Goal: Task Accomplishment & Management: Manage account settings

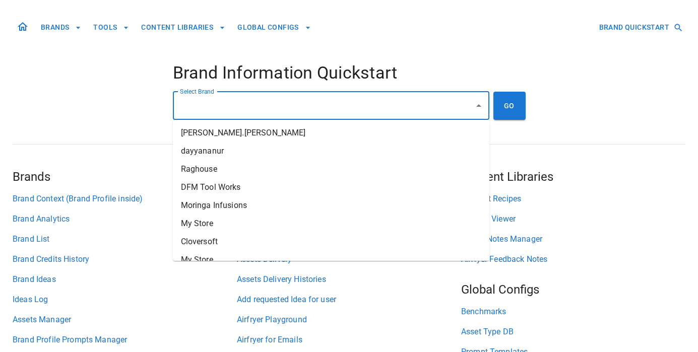
drag, startPoint x: 307, startPoint y: 109, endPoint x: 329, endPoint y: 104, distance: 22.6
click at [307, 109] on input "Select Brand" at bounding box center [323, 105] width 292 height 19
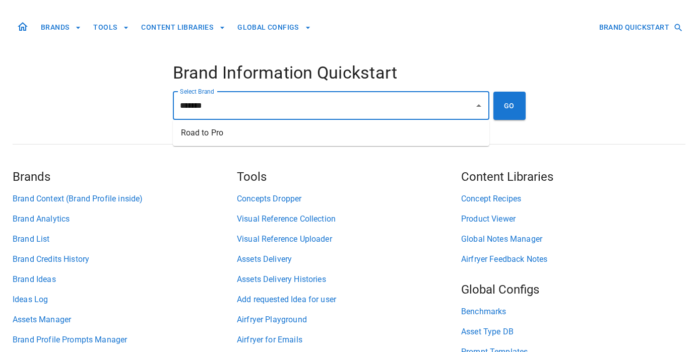
click at [331, 130] on li "Road to Pro" at bounding box center [331, 133] width 316 height 18
type input "**********"
click at [500, 109] on button "GO" at bounding box center [509, 106] width 32 height 28
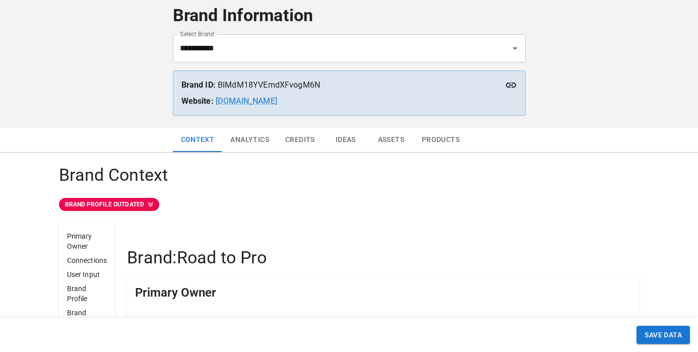
scroll to position [94, 0]
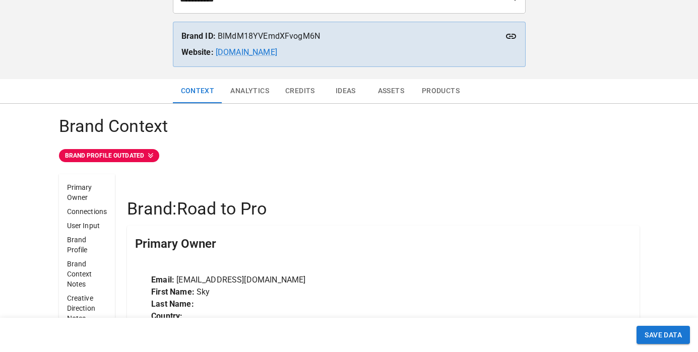
click at [344, 86] on button "Ideas" at bounding box center [345, 91] width 45 height 24
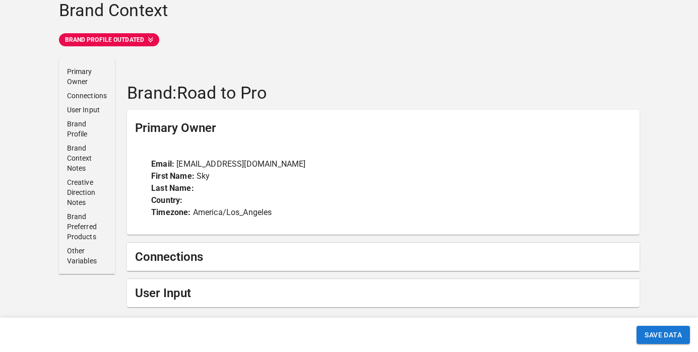
scroll to position [237, 0]
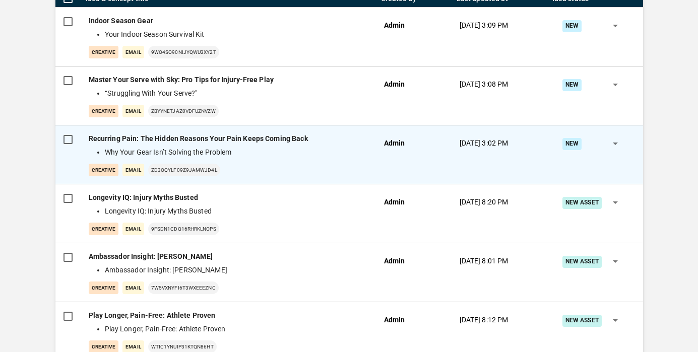
scroll to position [274, 0]
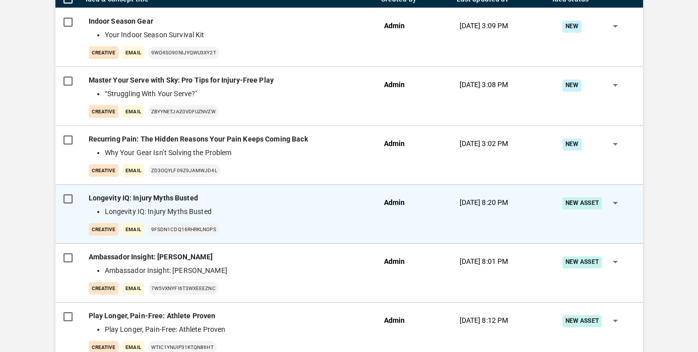
click at [299, 216] on li "Longevity IQ: Injury Myths Busted" at bounding box center [234, 211] width 259 height 11
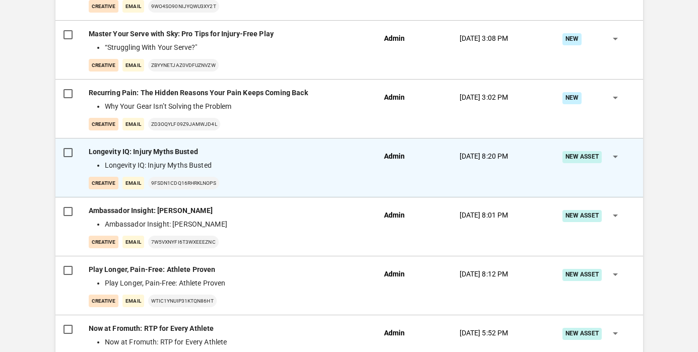
scroll to position [318, 0]
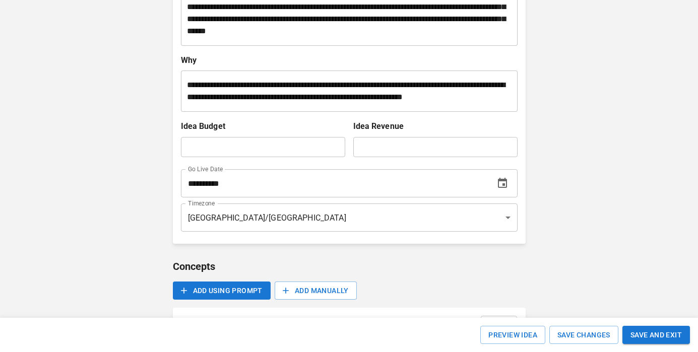
scroll to position [296, 0]
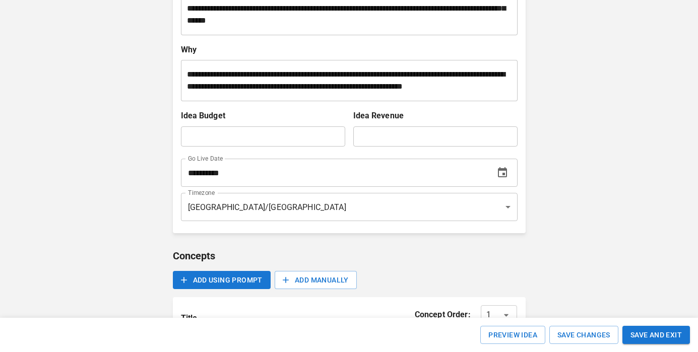
click at [502, 176] on icon "Choose date, selected date is Sep 30, 2025" at bounding box center [502, 173] width 12 height 12
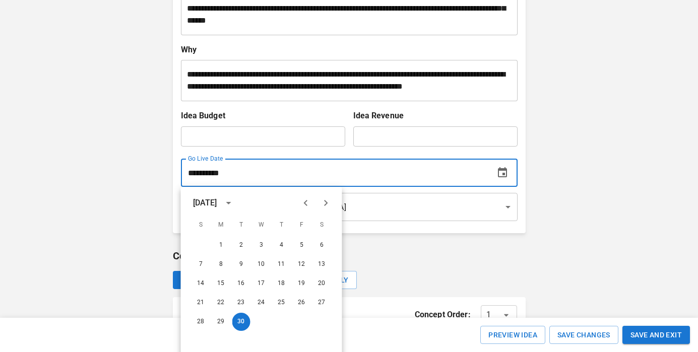
click at [329, 206] on icon "Next month" at bounding box center [326, 203] width 12 height 12
click at [258, 245] on button "1" at bounding box center [261, 245] width 18 height 18
type input "**********"
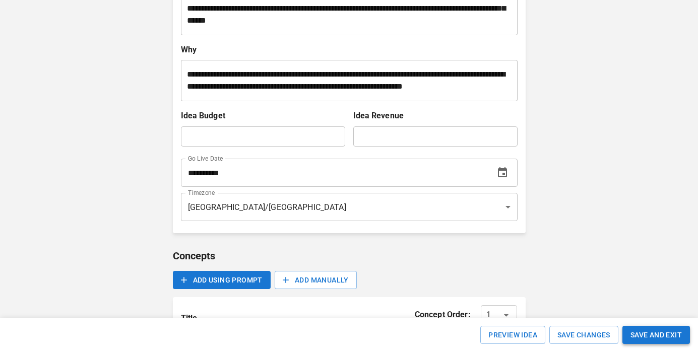
click at [642, 333] on button "SAVE AND EXIT" at bounding box center [655, 335] width 67 height 19
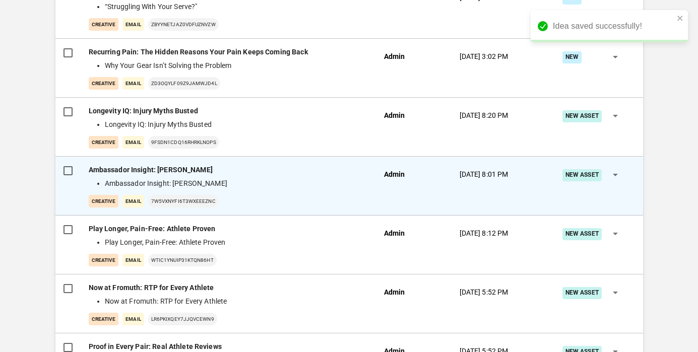
scroll to position [373, 0]
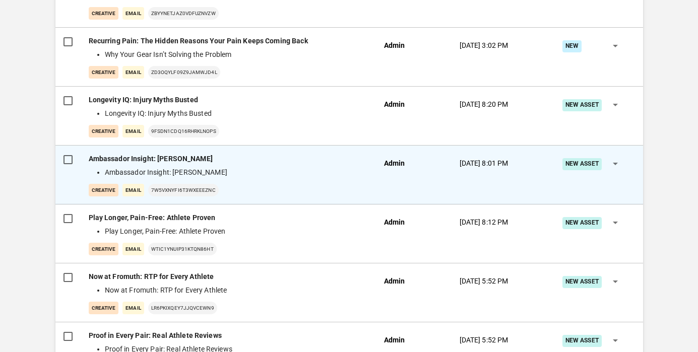
click at [292, 186] on div "creative Email 7w5VXNYfi6t3WxEeezNc" at bounding box center [228, 190] width 279 height 13
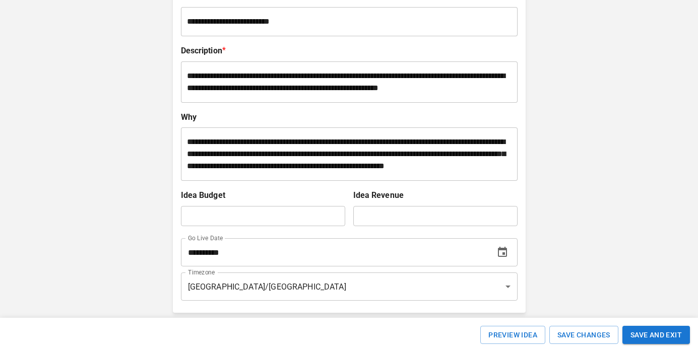
scroll to position [348, 0]
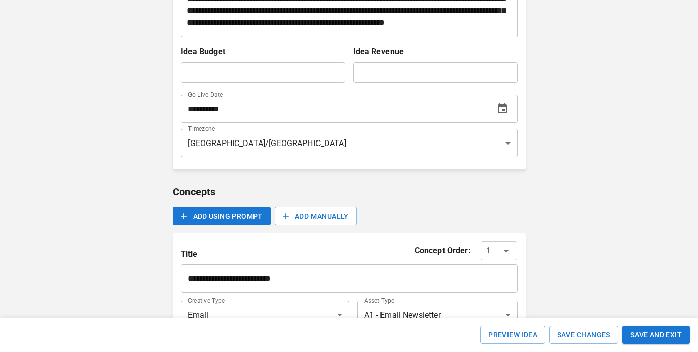
click at [503, 113] on icon "Choose date, selected date is Oct 1, 2025" at bounding box center [502, 108] width 9 height 10
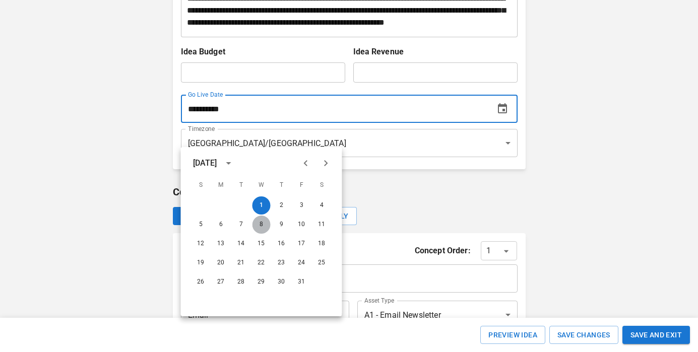
click at [260, 222] on button "8" at bounding box center [261, 225] width 18 height 18
type input "**********"
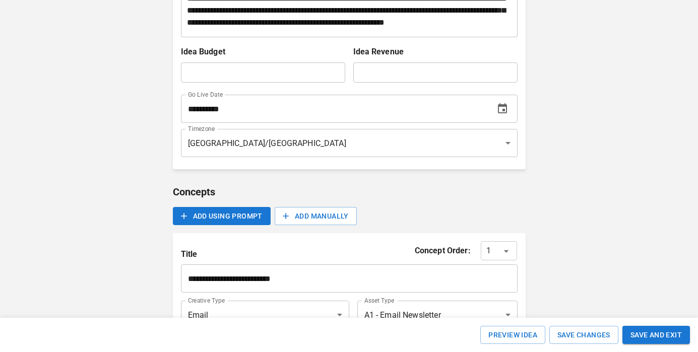
drag, startPoint x: 658, startPoint y: 335, endPoint x: 653, endPoint y: 310, distance: 25.7
click at [658, 335] on button "SAVE AND EXIT" at bounding box center [655, 335] width 67 height 19
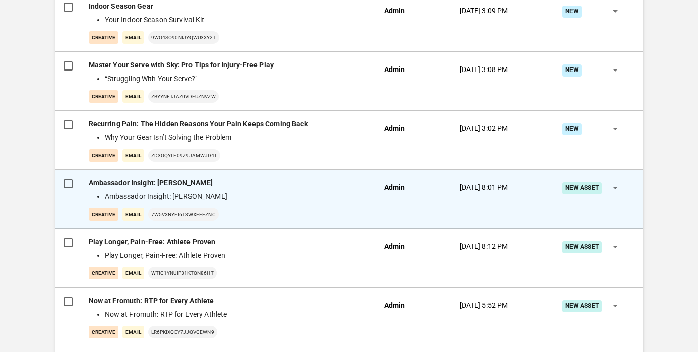
scroll to position [352, 0]
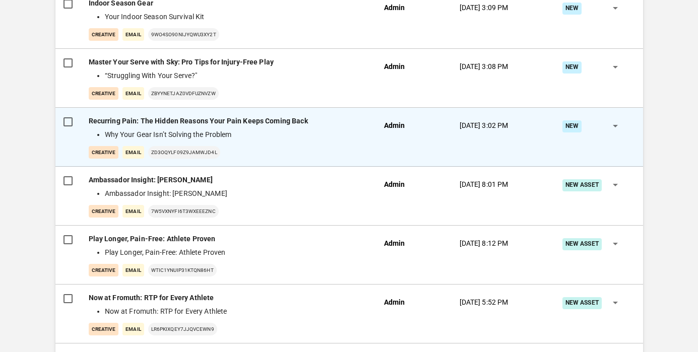
click at [237, 147] on div "creative Email zD3OQyLF09z9jaMWjD4L" at bounding box center [228, 152] width 279 height 13
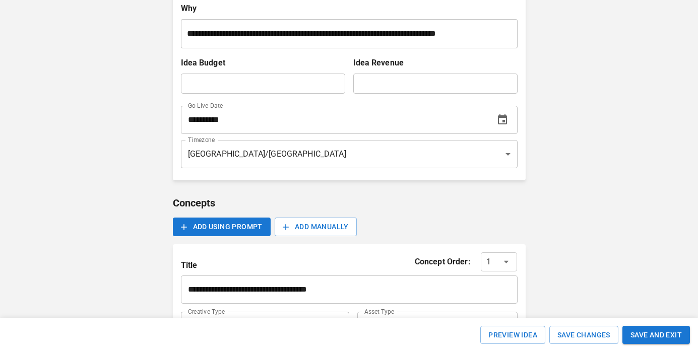
scroll to position [303, 0]
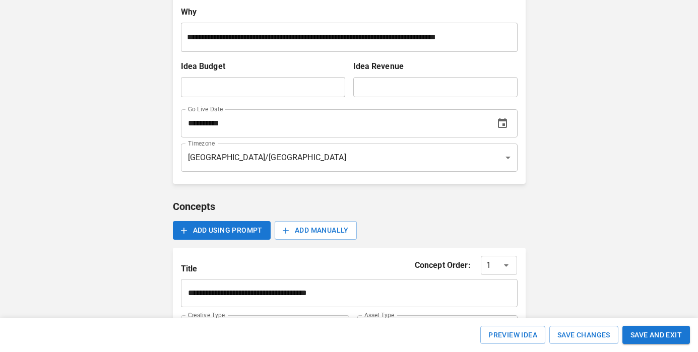
click at [503, 128] on icon "Choose date, selected date is Oct 8, 2025" at bounding box center [502, 123] width 9 height 10
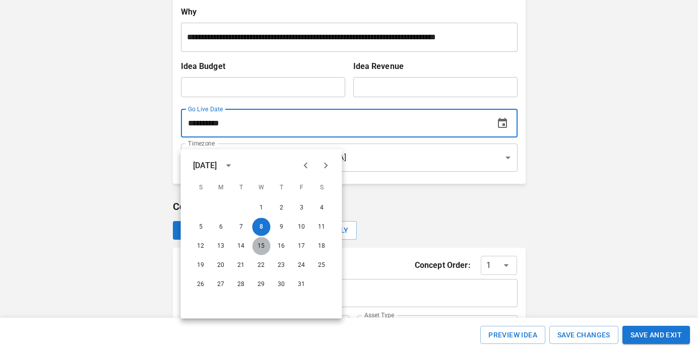
click at [260, 245] on button "15" at bounding box center [261, 246] width 18 height 18
type input "**********"
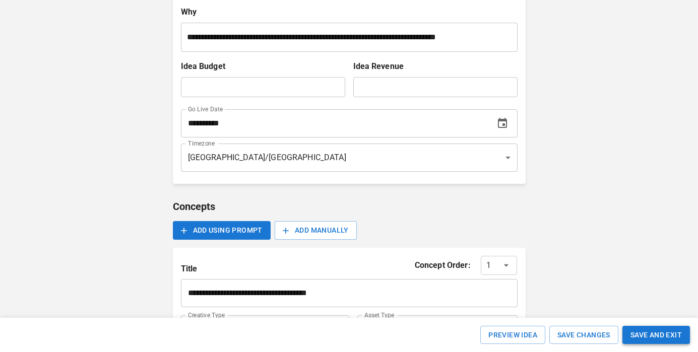
click at [651, 333] on button "SAVE AND EXIT" at bounding box center [655, 335] width 67 height 19
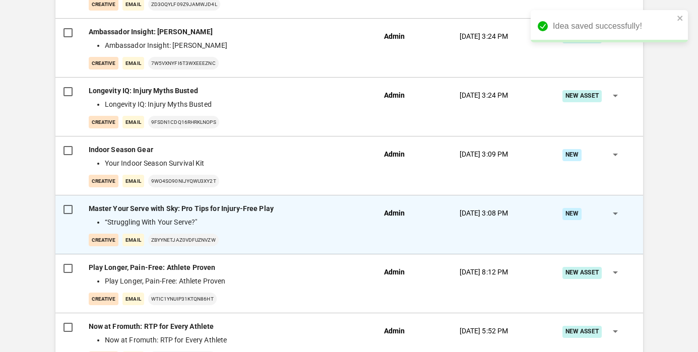
scroll to position [332, 0]
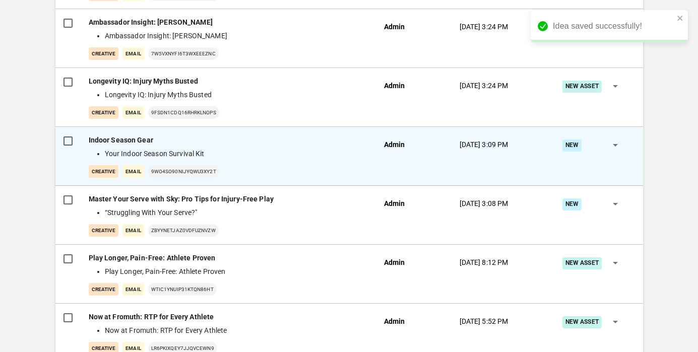
click at [264, 162] on div "Indoor Season Gear Your Indoor Season Survival Kit creative Email 9WO4SO90nIjyq…" at bounding box center [228, 156] width 279 height 43
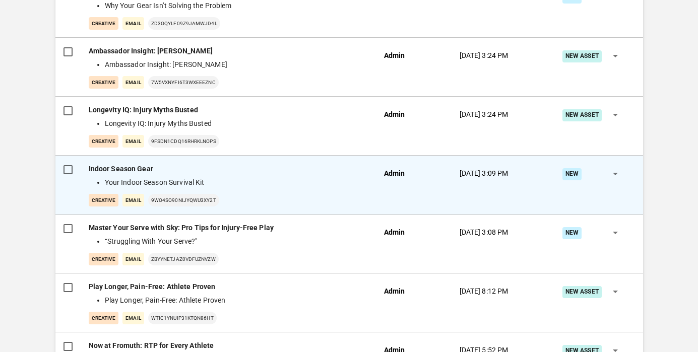
scroll to position [302, 0]
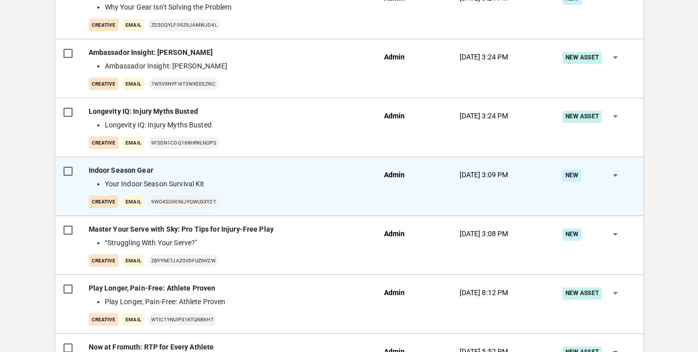
click at [280, 186] on li "Your Indoor Season Survival Kit" at bounding box center [234, 184] width 259 height 11
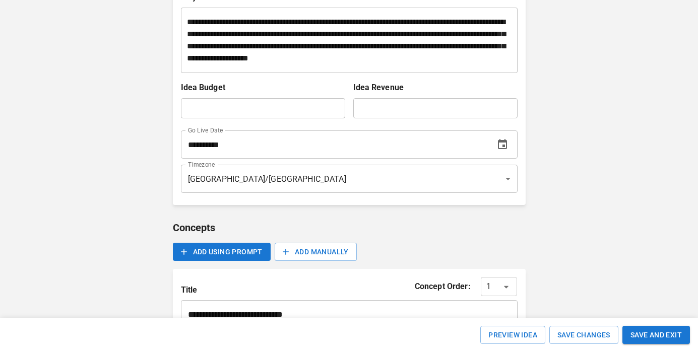
scroll to position [390, 0]
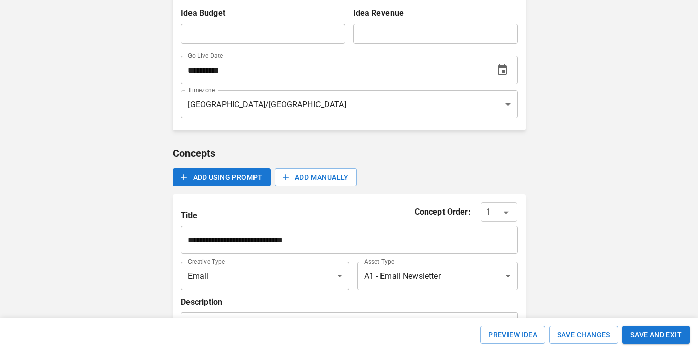
click at [497, 75] on icon "Choose date, selected date is Oct 15, 2025" at bounding box center [502, 70] width 12 height 12
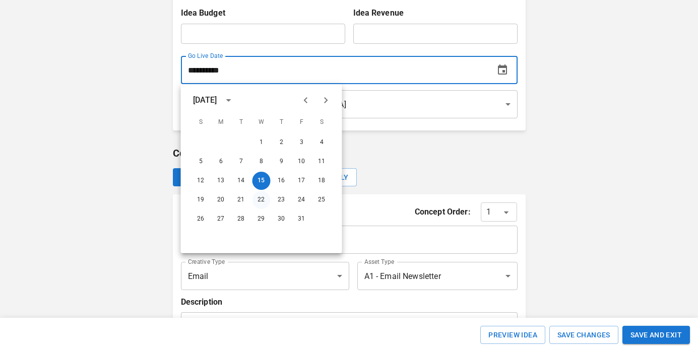
click at [260, 201] on button "22" at bounding box center [261, 200] width 18 height 18
type input "**********"
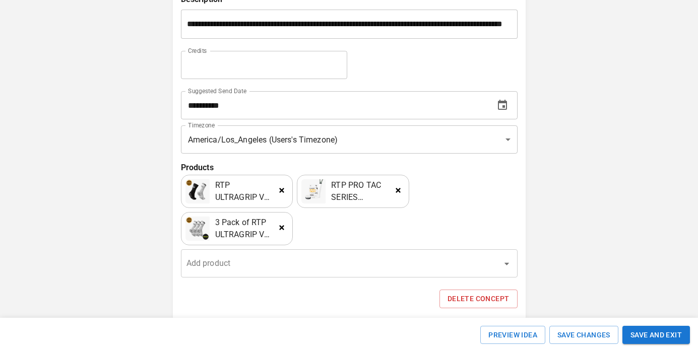
scroll to position [729, 0]
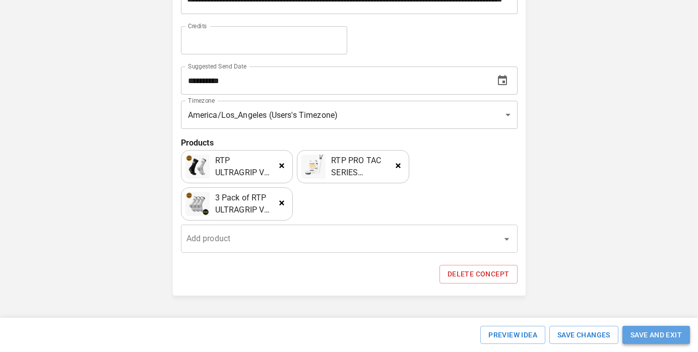
click at [647, 331] on button "SAVE AND EXIT" at bounding box center [655, 335] width 67 height 19
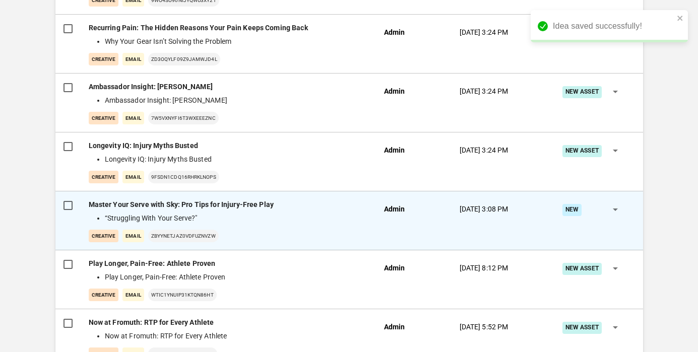
scroll to position [366, 0]
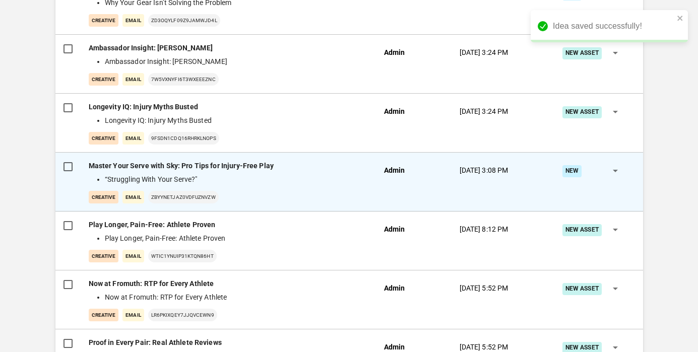
click at [292, 185] on div "Master Your Serve with Sky: Pro Tips for Injury-Free Play “Struggling With Your…" at bounding box center [228, 182] width 279 height 43
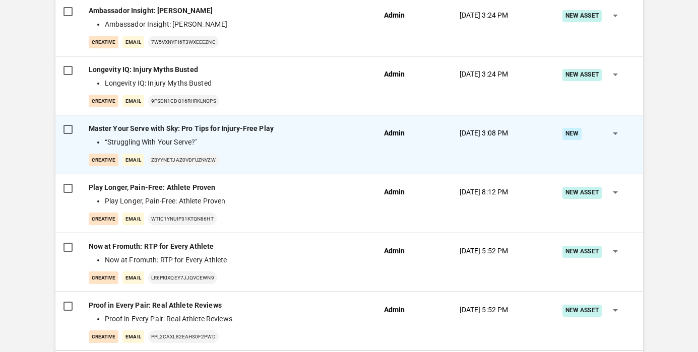
scroll to position [439, 0]
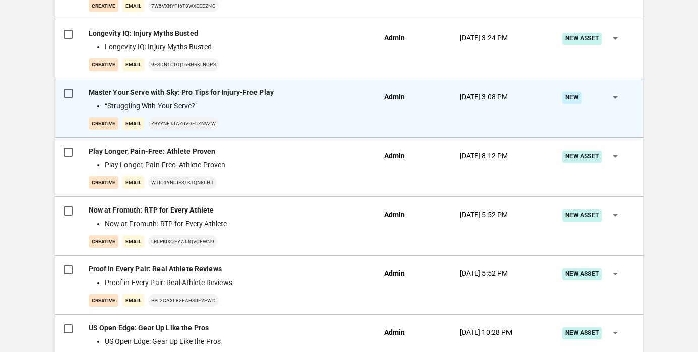
click at [235, 103] on li "“Struggling With Your Serve?"" at bounding box center [234, 106] width 259 height 11
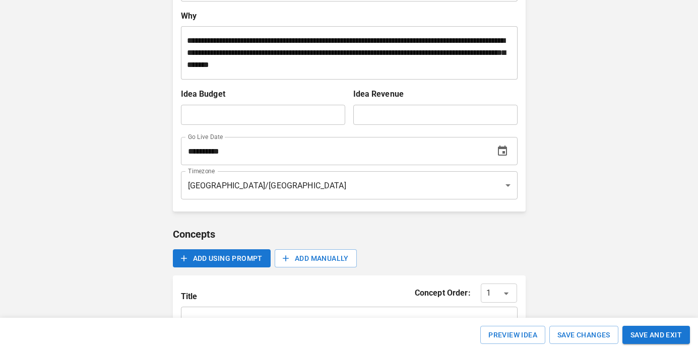
scroll to position [306, 0]
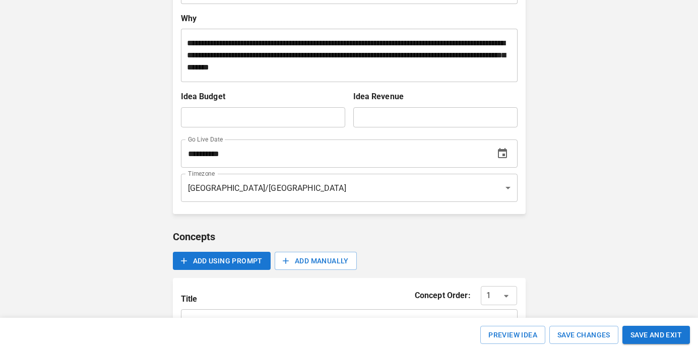
click at [501, 160] on icon "Choose date, selected date is Oct 22, 2025" at bounding box center [502, 154] width 12 height 12
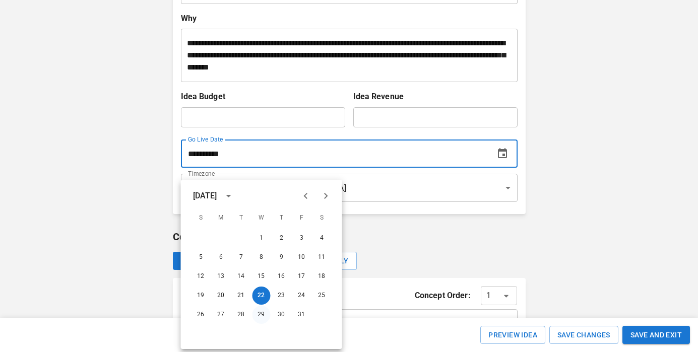
click at [261, 315] on button "29" at bounding box center [261, 315] width 18 height 18
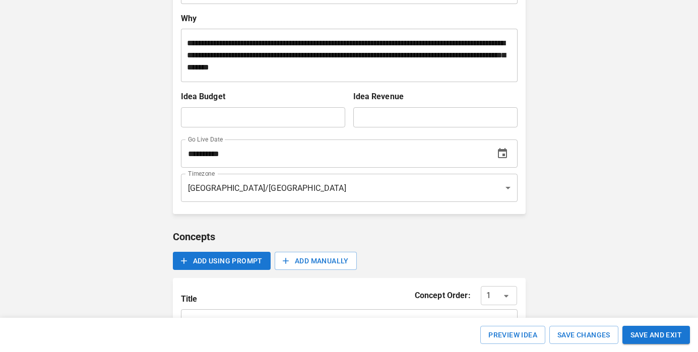
type input "**********"
click at [666, 331] on button "SAVE AND EXIT" at bounding box center [655, 335] width 67 height 19
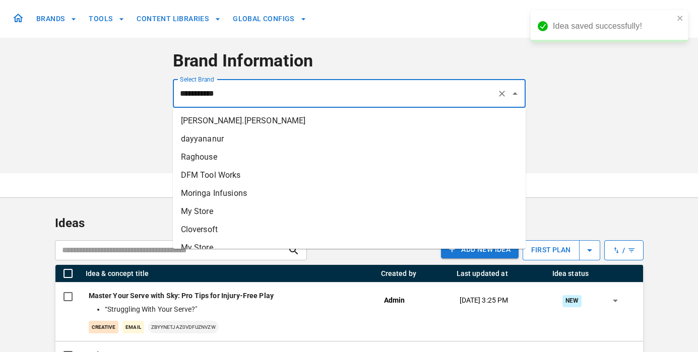
click at [232, 100] on input "**********" at bounding box center [334, 93] width 315 height 19
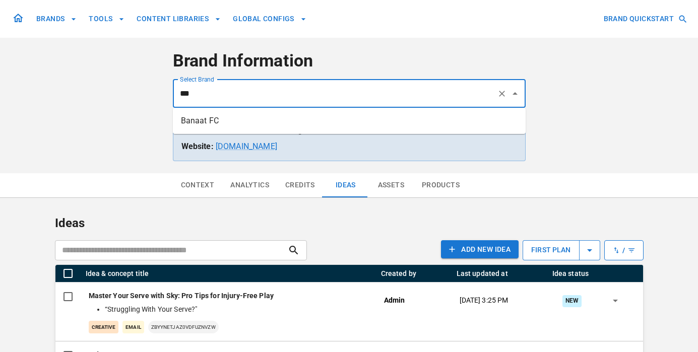
click at [222, 122] on li "Banaat FC" at bounding box center [349, 121] width 353 height 18
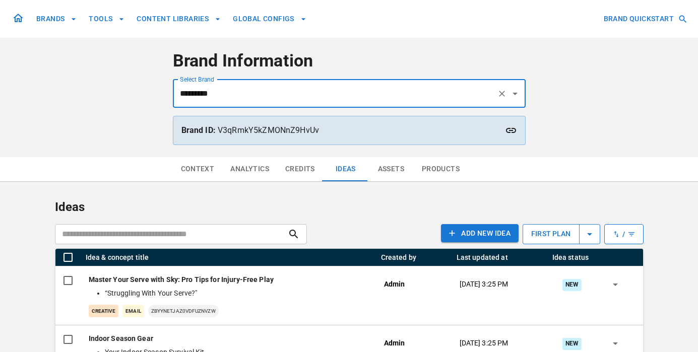
type input "*********"
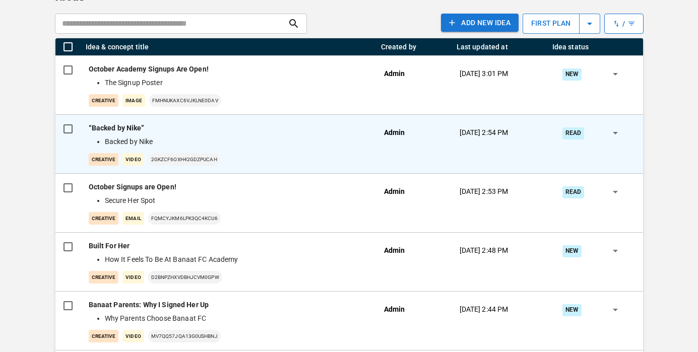
scroll to position [210, 0]
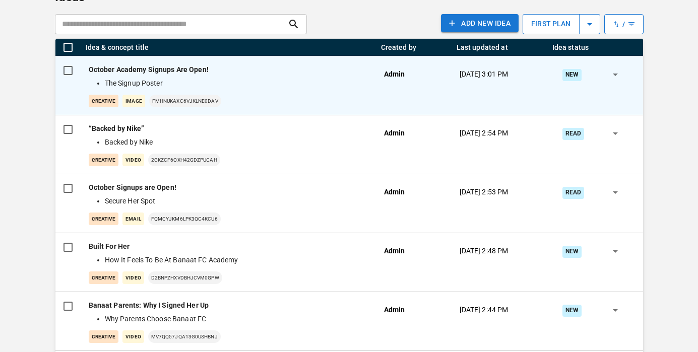
click at [363, 89] on div "October Academy Signups Are Open! The Signup Poster creative Image FMhnukAXC6Vj…" at bounding box center [228, 85] width 279 height 43
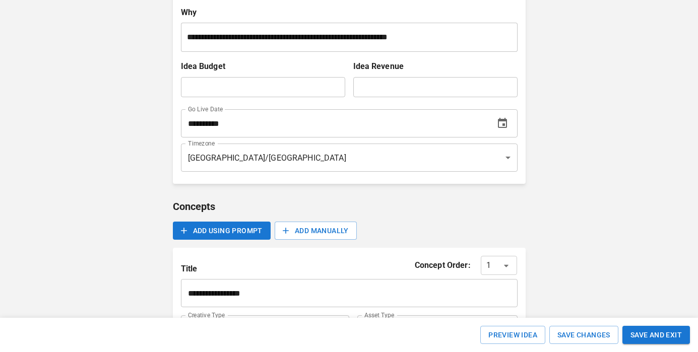
scroll to position [303, 0]
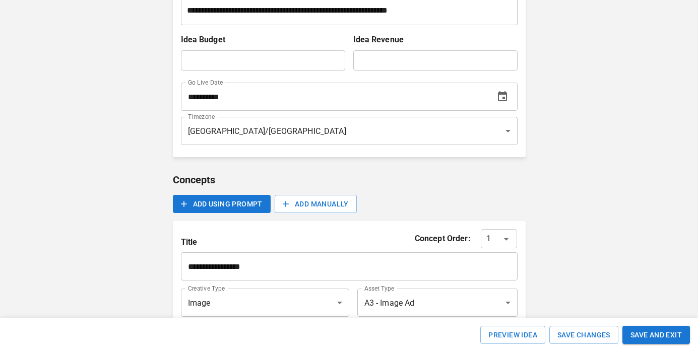
click at [496, 99] on icon "Choose date, selected date is Sep 30, 2025" at bounding box center [502, 97] width 12 height 12
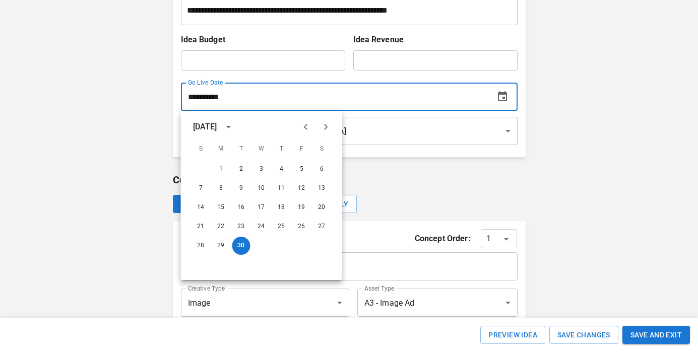
click at [325, 126] on icon "Next month" at bounding box center [326, 127] width 4 height 6
click at [220, 190] on button "6" at bounding box center [221, 188] width 18 height 18
type input "**********"
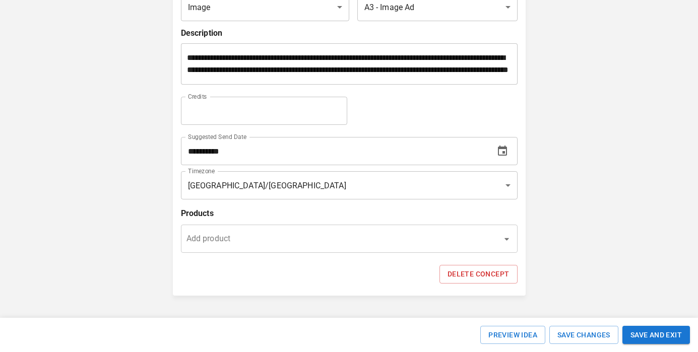
scroll to position [610, 0]
click at [501, 154] on icon "Choose date, selected date is Oct 1, 2025" at bounding box center [502, 151] width 12 height 12
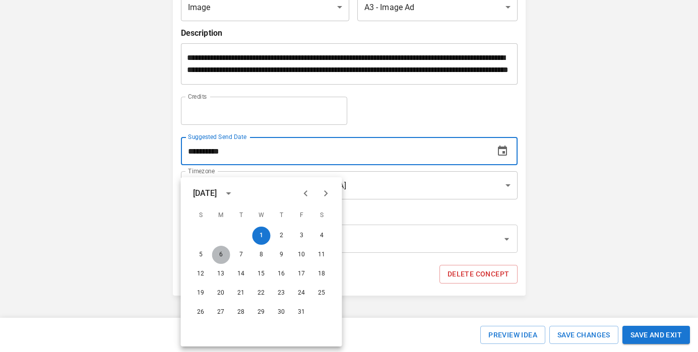
click at [221, 246] on button "6" at bounding box center [221, 255] width 18 height 18
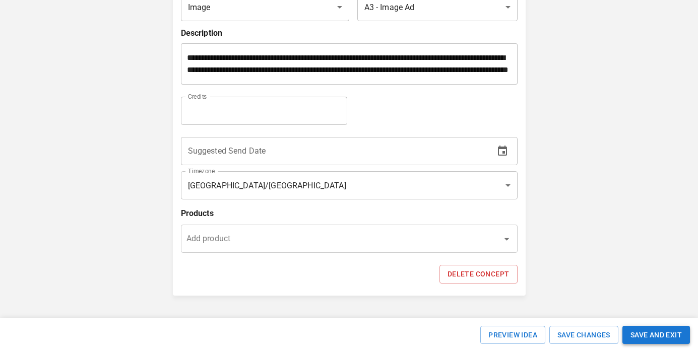
click at [643, 334] on button "SAVE AND EXIT" at bounding box center [655, 335] width 67 height 19
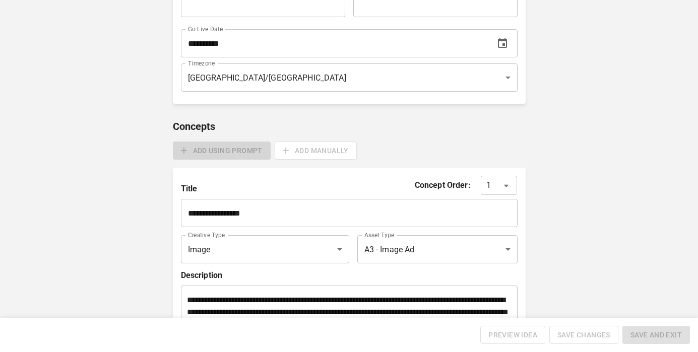
scroll to position [0, 0]
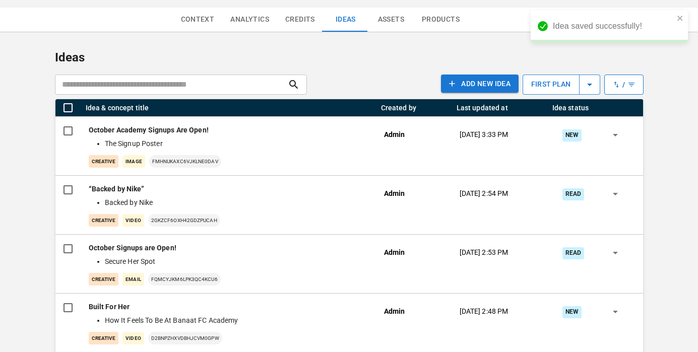
scroll to position [194, 0]
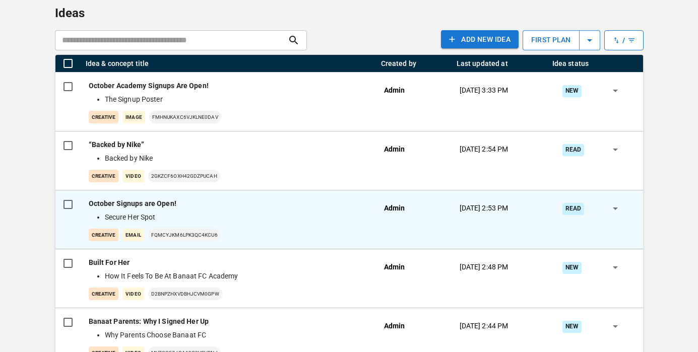
click at [277, 221] on li "Secure Her Spot" at bounding box center [234, 217] width 259 height 11
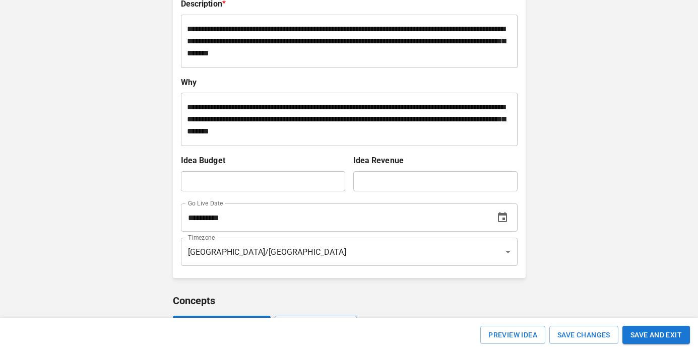
scroll to position [250, 0]
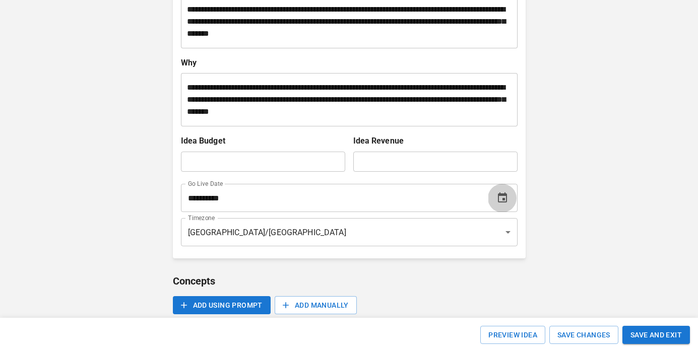
click at [498, 198] on icon "Choose date, selected date is Sep 30, 2025" at bounding box center [502, 198] width 12 height 12
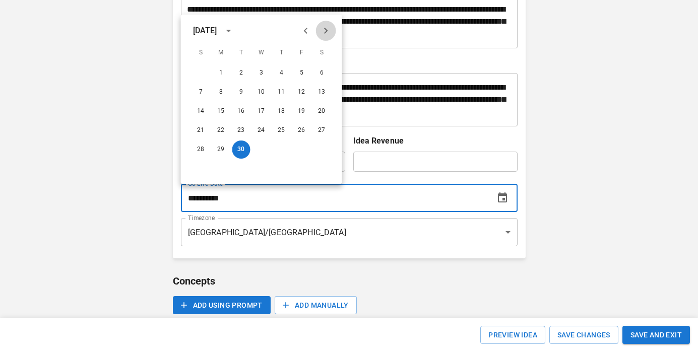
click at [325, 32] on icon "Next month" at bounding box center [326, 31] width 4 height 6
click at [223, 93] on button "6" at bounding box center [221, 92] width 18 height 18
type input "**********"
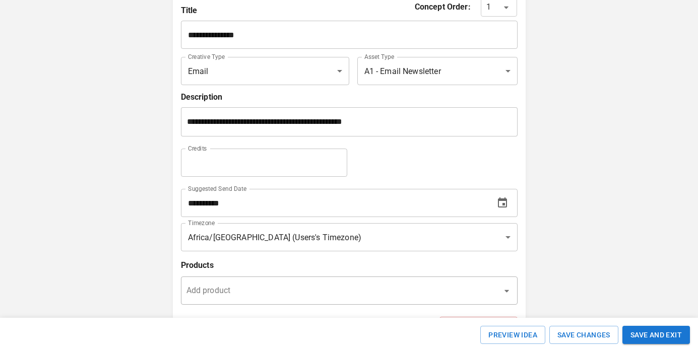
scroll to position [634, 0]
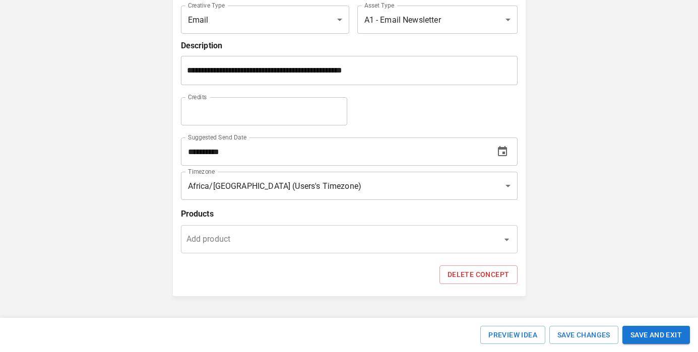
click at [200, 159] on input "**********" at bounding box center [332, 151] width 303 height 28
click at [509, 152] on button "Choose date, selected date is Sep 30, 2025" at bounding box center [502, 151] width 28 height 28
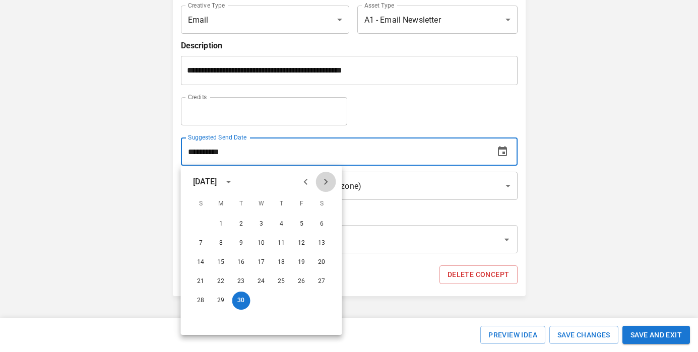
click at [327, 181] on icon "Next month" at bounding box center [326, 182] width 4 height 6
click at [220, 245] on button "6" at bounding box center [221, 243] width 18 height 18
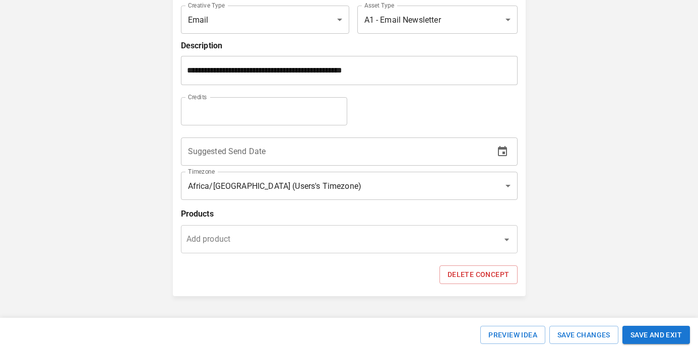
scroll to position [630, 0]
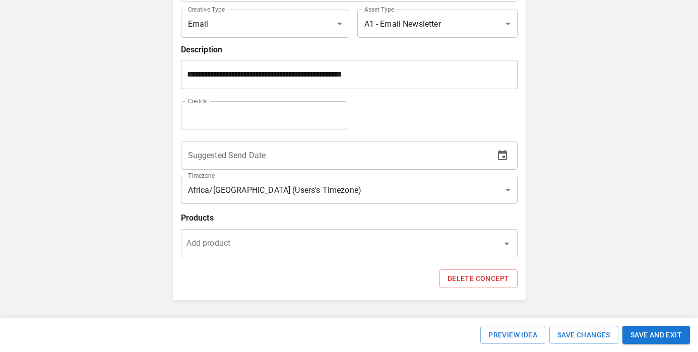
click at [499, 156] on icon "Choose date" at bounding box center [502, 156] width 12 height 12
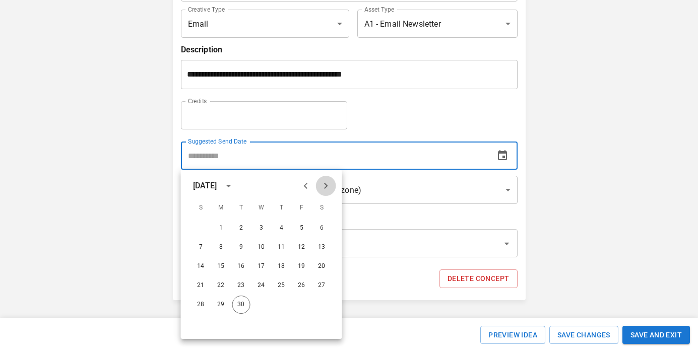
click at [323, 189] on icon "Next month" at bounding box center [326, 186] width 12 height 12
click at [218, 250] on button "6" at bounding box center [221, 247] width 18 height 18
type input "**********"
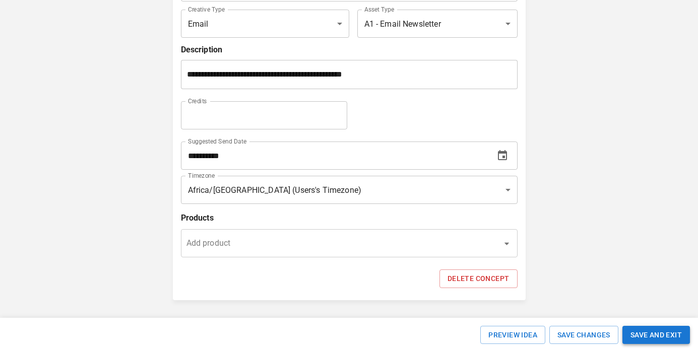
click at [652, 334] on button "SAVE AND EXIT" at bounding box center [655, 335] width 67 height 19
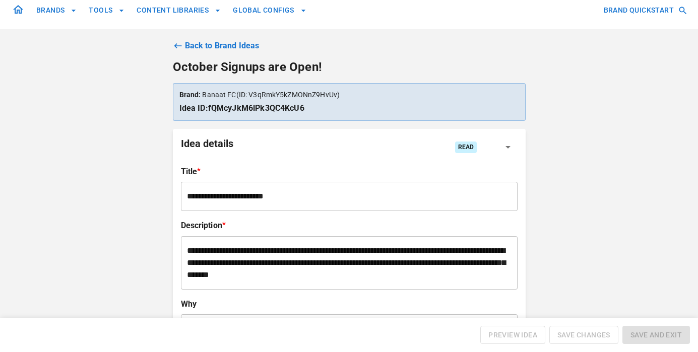
scroll to position [0, 0]
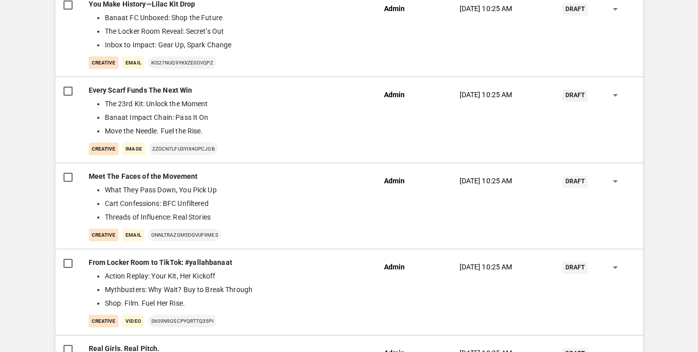
scroll to position [2152, 0]
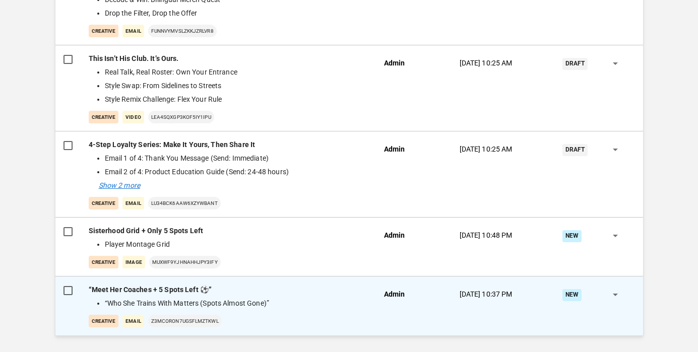
click at [308, 311] on div "“Meet Her Coaches + 5 Spots Left ⚽” “Who She Trains With Matters (Spots Almost …" at bounding box center [228, 306] width 279 height 43
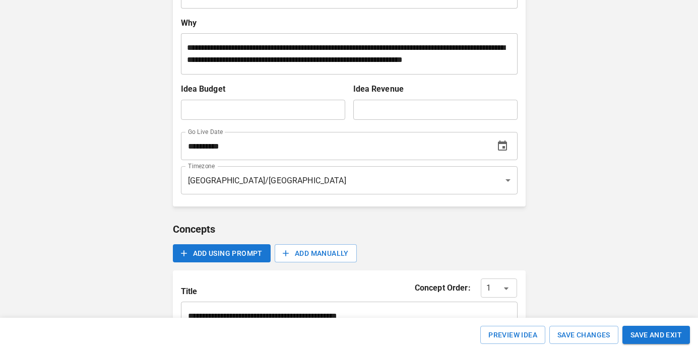
scroll to position [283, 0]
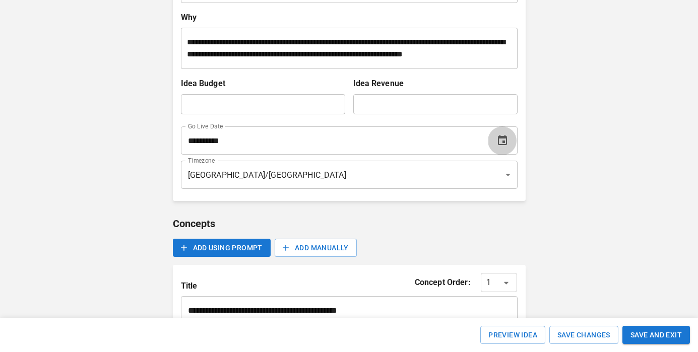
click at [504, 142] on icon "Choose date, selected date is Oct 3, 2025" at bounding box center [502, 140] width 9 height 10
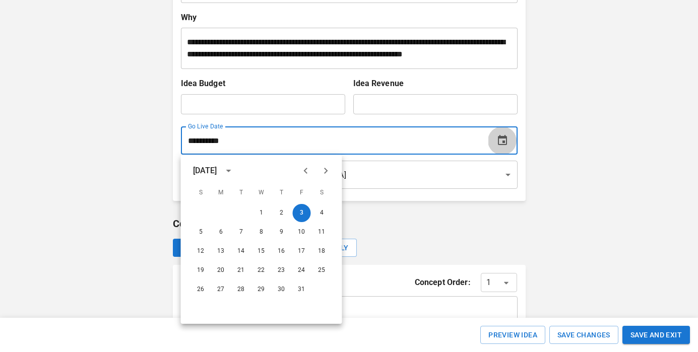
click at [504, 142] on icon "Choose date, selected date is Oct 3, 2025" at bounding box center [502, 140] width 9 height 10
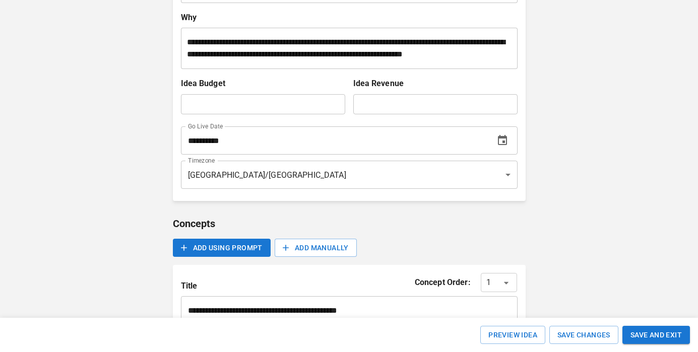
click at [497, 141] on icon "Choose date, selected date is Oct 3, 2025" at bounding box center [502, 140] width 12 height 12
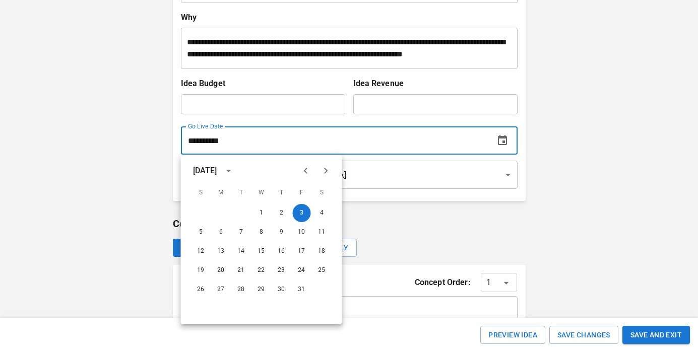
click at [213, 152] on input "**********" at bounding box center [332, 140] width 303 height 28
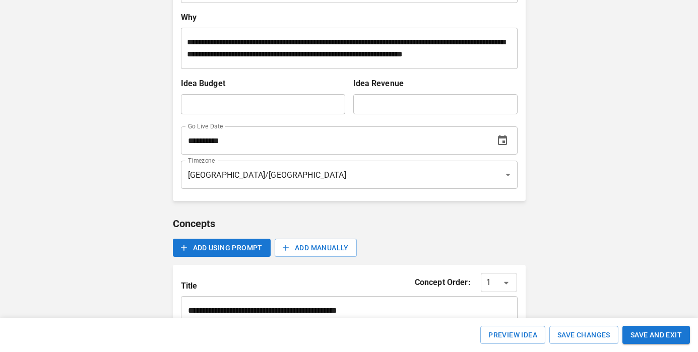
click at [190, 143] on input "**********" at bounding box center [332, 140] width 303 height 28
click at [504, 144] on icon "Choose date, selected date is Oct 3, 2025" at bounding box center [502, 140] width 9 height 10
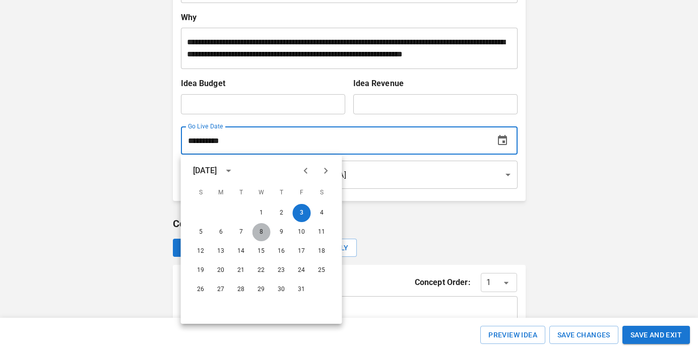
click at [259, 236] on button "8" at bounding box center [261, 232] width 18 height 18
type input "**********"
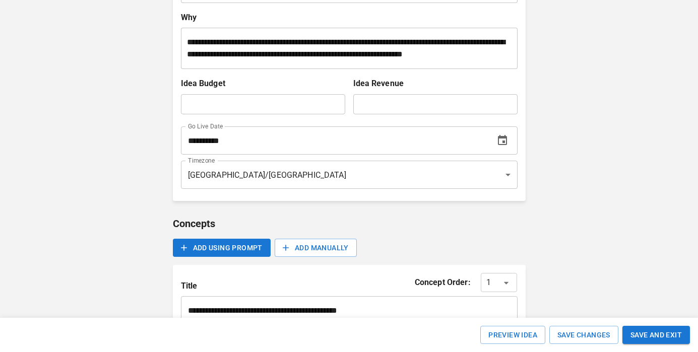
click at [564, 217] on div "**********" at bounding box center [349, 210] width 698 height 987
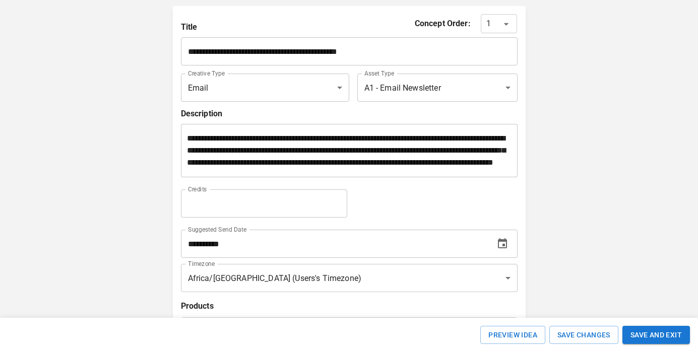
scroll to position [556, 0]
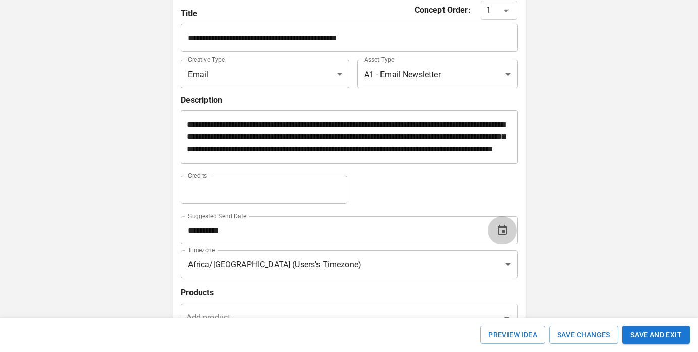
click at [499, 236] on icon "Choose date, selected date is Oct 3, 2025" at bounding box center [502, 230] width 12 height 12
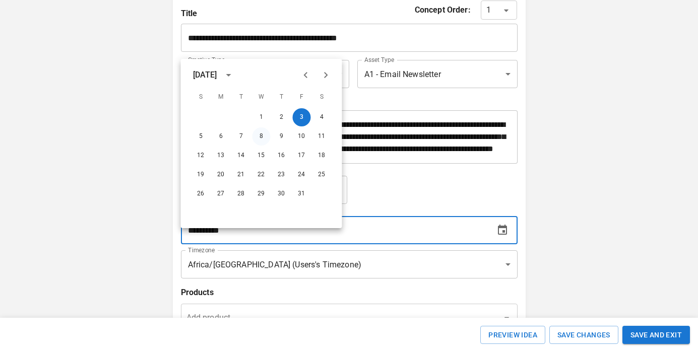
click at [263, 137] on button "8" at bounding box center [261, 136] width 18 height 18
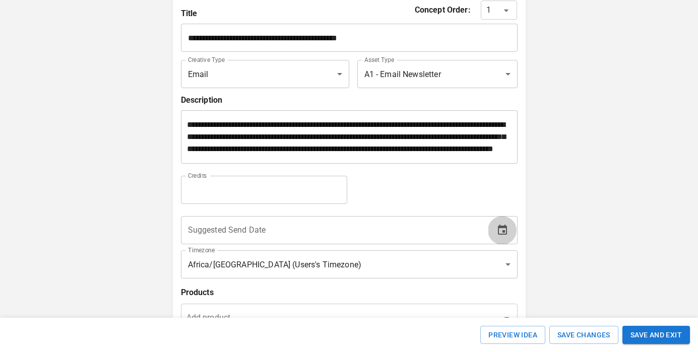
click at [499, 236] on icon "Choose date" at bounding box center [502, 230] width 12 height 12
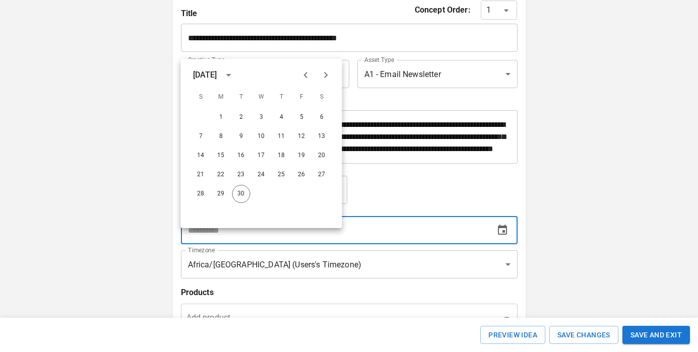
click at [318, 79] on button "Next month" at bounding box center [326, 75] width 20 height 20
click at [260, 138] on button "8" at bounding box center [261, 136] width 18 height 18
type input "**********"
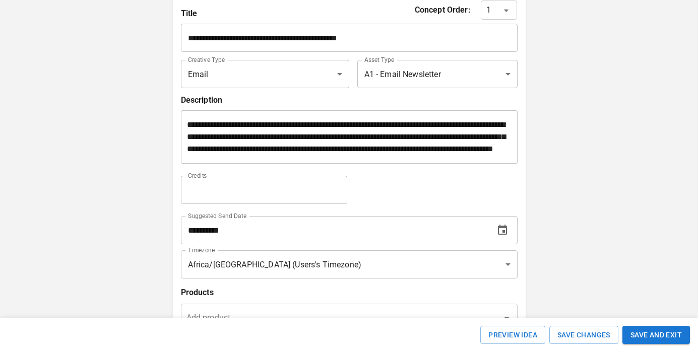
scroll to position [646, 0]
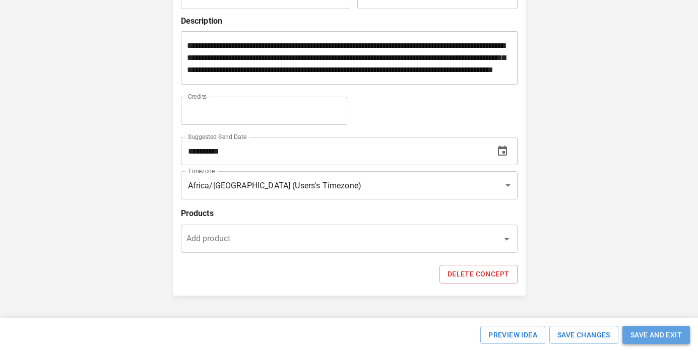
click at [655, 333] on button "SAVE AND EXIT" at bounding box center [655, 335] width 67 height 19
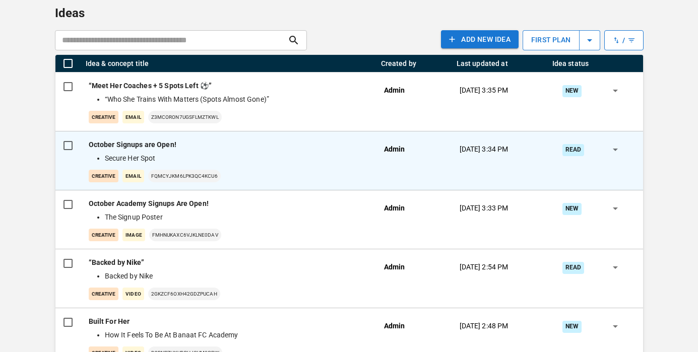
scroll to position [2152, 0]
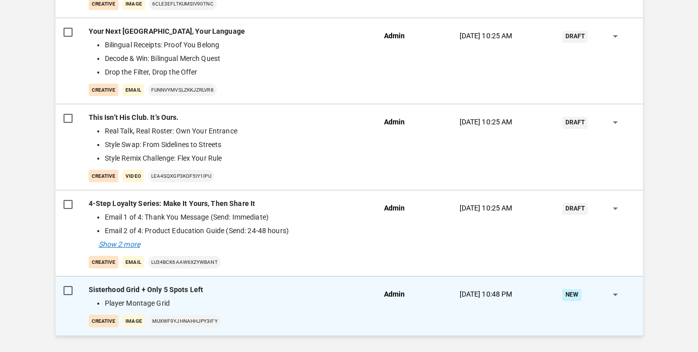
click at [213, 297] on div "Sisterhood Grid + Only 5 Spots Left Player Montage Grid creative Image MuXwf9Yj…" at bounding box center [228, 306] width 279 height 43
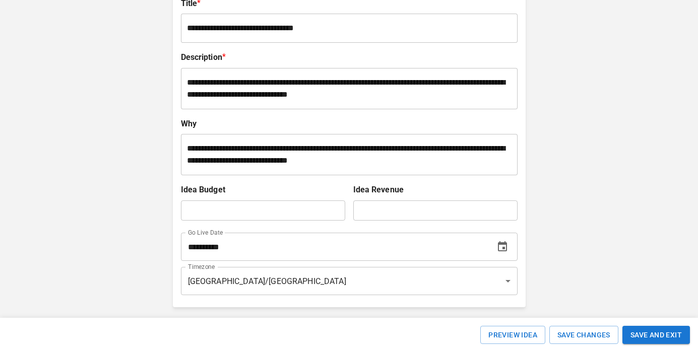
scroll to position [226, 0]
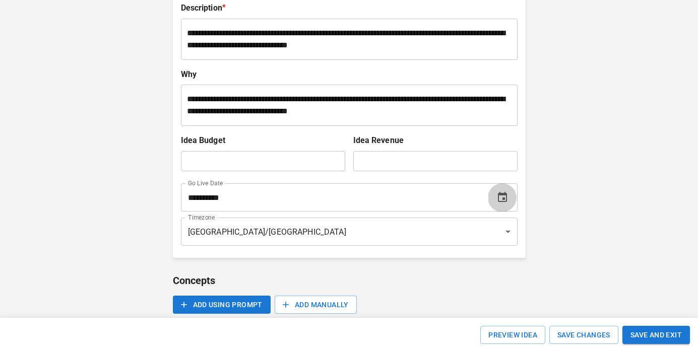
click at [496, 199] on icon "Choose date, selected date is Oct 4, 2025" at bounding box center [502, 197] width 12 height 12
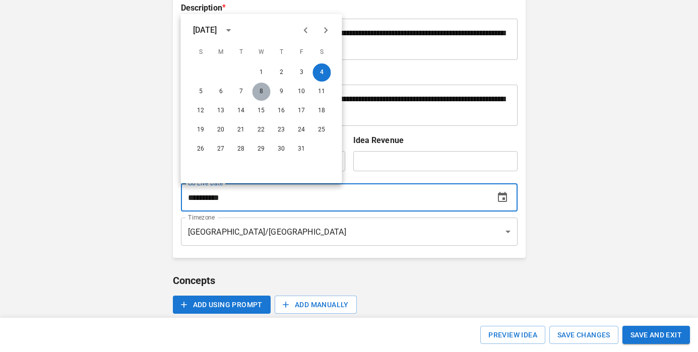
drag, startPoint x: 263, startPoint y: 93, endPoint x: 353, endPoint y: 119, distance: 93.1
click at [263, 93] on button "8" at bounding box center [261, 92] width 18 height 18
type input "**********"
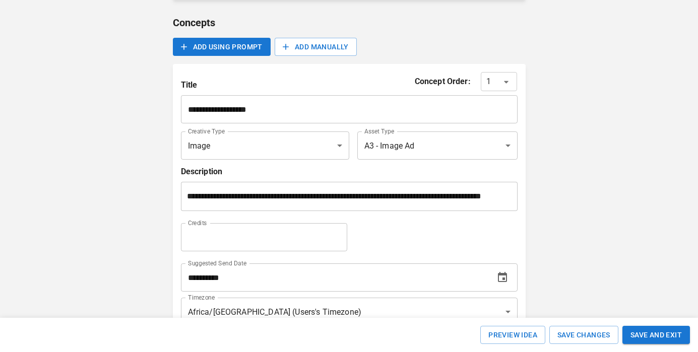
scroll to position [612, 0]
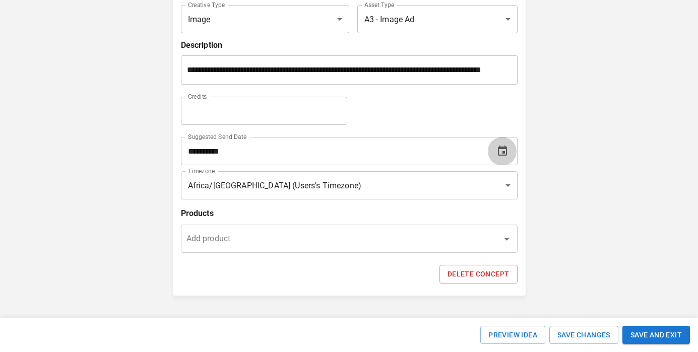
click at [500, 156] on icon "Choose date, selected date is Oct 4, 2025" at bounding box center [502, 151] width 9 height 10
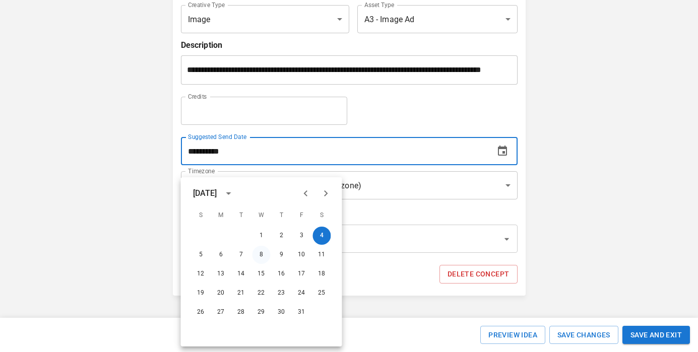
click at [261, 255] on button "8" at bounding box center [261, 255] width 18 height 18
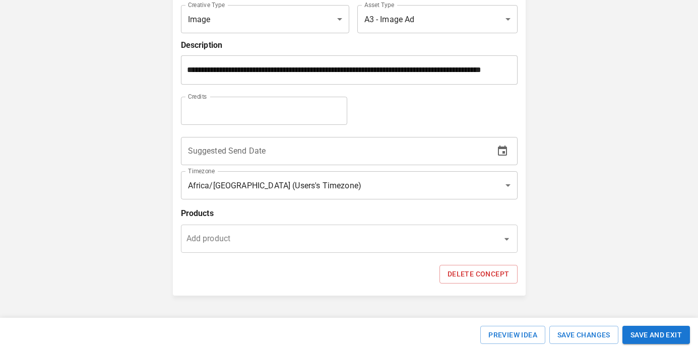
click at [498, 156] on icon "Choose date" at bounding box center [502, 151] width 9 height 10
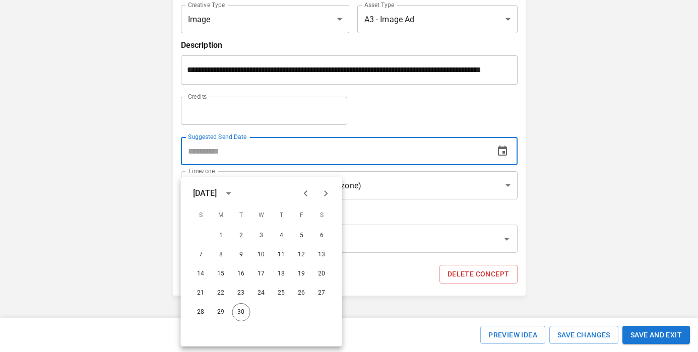
click at [321, 190] on icon "Next month" at bounding box center [326, 193] width 12 height 12
click at [261, 253] on button "8" at bounding box center [261, 255] width 18 height 18
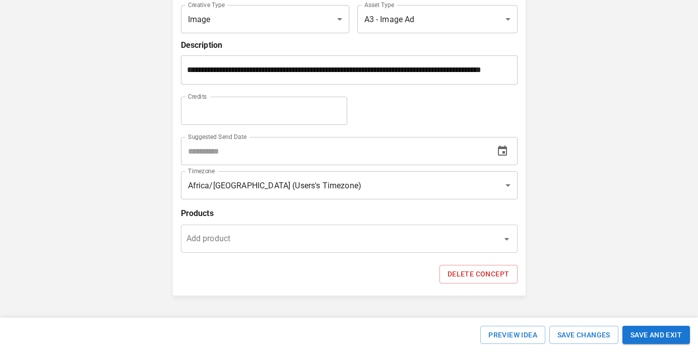
type input "**********"
click at [657, 334] on button "SAVE AND EXIT" at bounding box center [655, 335] width 67 height 19
